Goal: Navigation & Orientation: Understand site structure

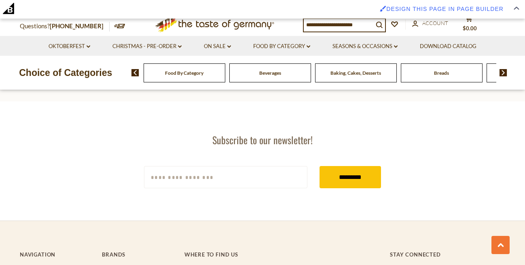
scroll to position [1209, 0]
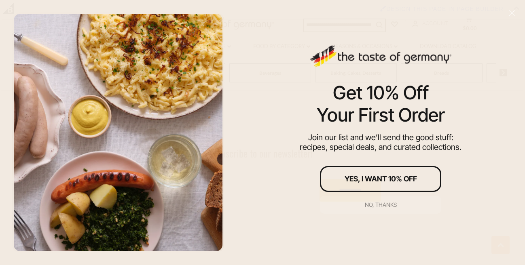
click at [381, 203] on div "No, thanks" at bounding box center [381, 205] width 32 height 6
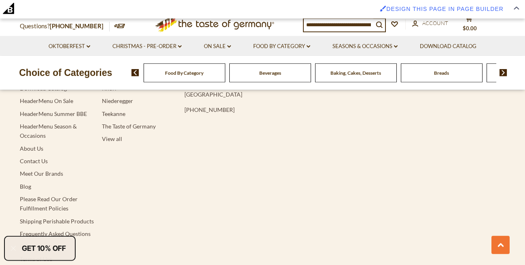
scroll to position [1393, 0]
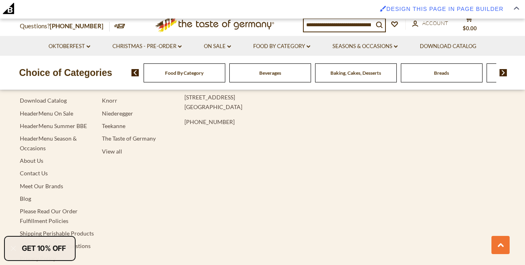
drag, startPoint x: 19, startPoint y: 137, endPoint x: 12, endPoint y: 130, distance: 9.4
click at [12, 130] on footer "Navigation HeaderMenu Brands Download Catalog HeaderMenu On Sale HeaderMenu Sum…" at bounding box center [262, 227] width 525 height 377
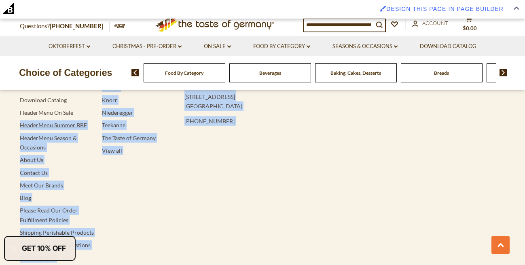
drag, startPoint x: 15, startPoint y: 108, endPoint x: 21, endPoint y: 110, distance: 5.8
click at [21, 110] on div "Navigation HeaderMenu Brands Download Catalog HeaderMenu On Sale HeaderMenu Sum…" at bounding box center [263, 227] width 498 height 376
click at [89, 121] on li "HeaderMenu Summer BBE" at bounding box center [57, 125] width 74 height 9
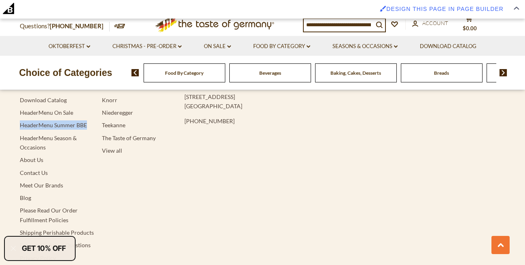
drag, startPoint x: 89, startPoint y: 111, endPoint x: 19, endPoint y: 108, distance: 69.3
click at [19, 108] on div "Navigation HeaderMenu Brands Download Catalog HeaderMenu On Sale HeaderMenu Sum…" at bounding box center [263, 227] width 498 height 376
copy link "HeaderMenu Summer BBE"
drag, startPoint x: 90, startPoint y: 108, endPoint x: 22, endPoint y: 108, distance: 68.0
click at [22, 121] on li "HeaderMenu Summer BBE" at bounding box center [57, 125] width 74 height 9
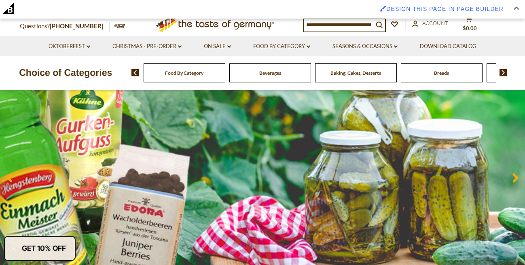
scroll to position [0, 0]
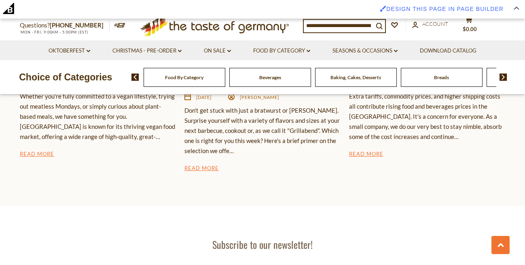
scroll to position [1111, 0]
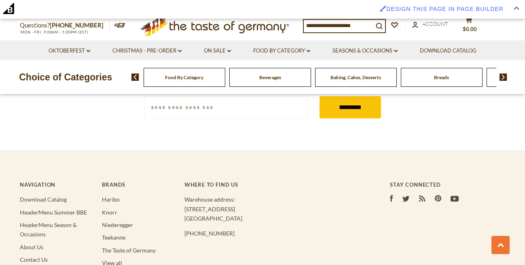
scroll to position [1281, 0]
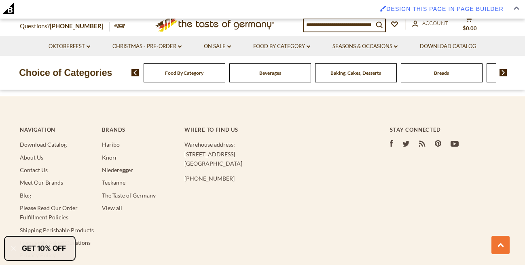
scroll to position [880, 0]
